Goal: Check status: Check status

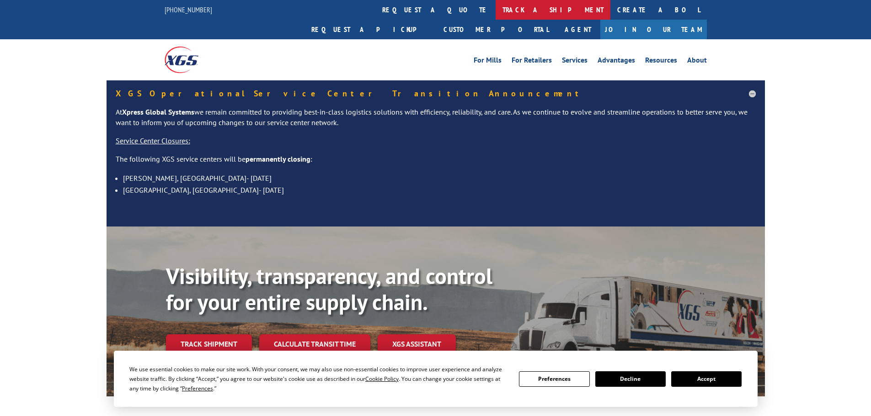
click at [495, 8] on link "track a shipment" at bounding box center [552, 10] width 115 height 20
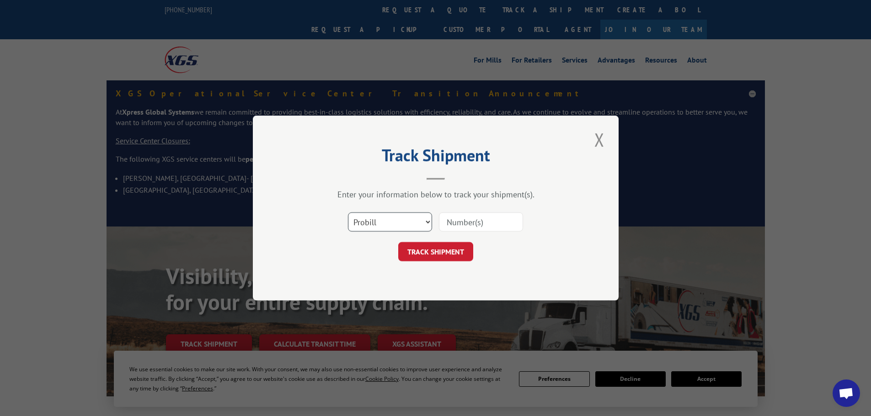
click at [391, 224] on select "Select category... Probill BOL PO" at bounding box center [390, 222] width 84 height 19
select select "bol"
click at [348, 213] on select "Select category... Probill BOL PO" at bounding box center [390, 222] width 84 height 19
click at [488, 220] on input at bounding box center [481, 222] width 84 height 19
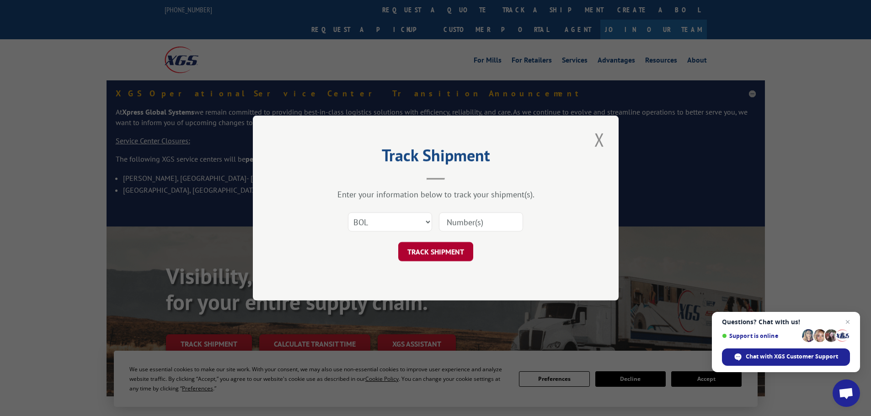
paste input "4939405"
type input "4939405"
click at [448, 259] on button "TRACK SHIPMENT" at bounding box center [435, 251] width 75 height 19
